Goal: Navigation & Orientation: Find specific page/section

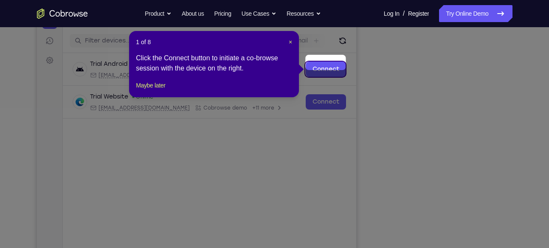
scroll to position [96, 0]
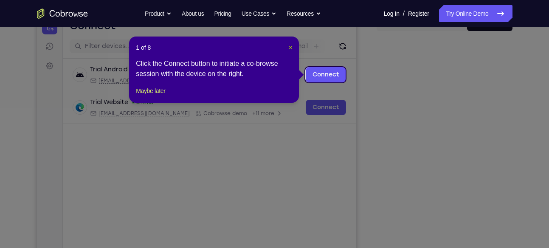
click at [289, 51] on span "×" at bounding box center [290, 47] width 3 height 7
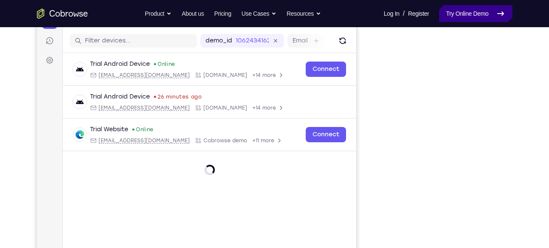
scroll to position [102, 0]
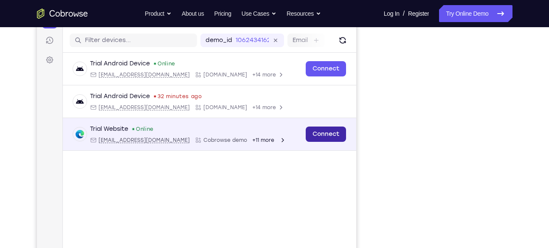
click at [340, 134] on link "Connect" at bounding box center [325, 134] width 40 height 15
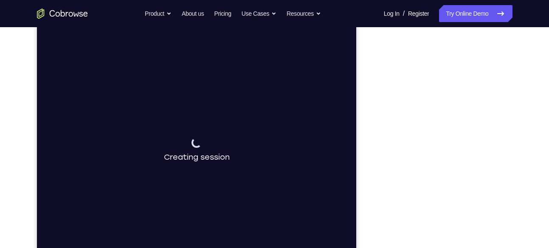
click at [370, 160] on div "Your Support Agent Your Customer Web iOS Android" at bounding box center [274, 136] width 475 height 314
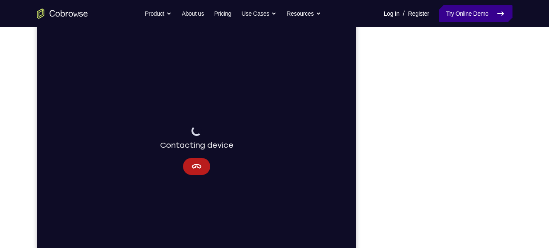
click at [487, 8] on link "Try Online Demo" at bounding box center [475, 13] width 73 height 17
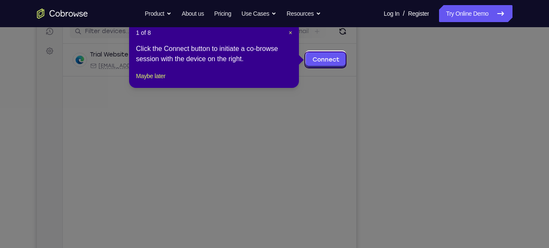
scroll to position [111, 0]
drag, startPoint x: 260, startPoint y: 42, endPoint x: 288, endPoint y: 33, distance: 29.4
click at [289, 33] on span "×" at bounding box center [290, 33] width 3 height 7
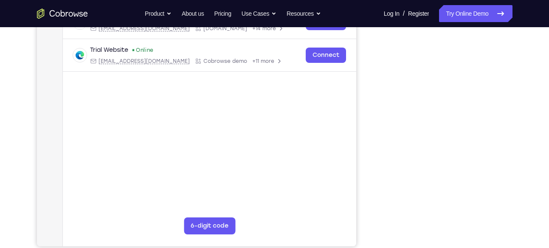
scroll to position [149, 0]
